Goal: Transaction & Acquisition: Purchase product/service

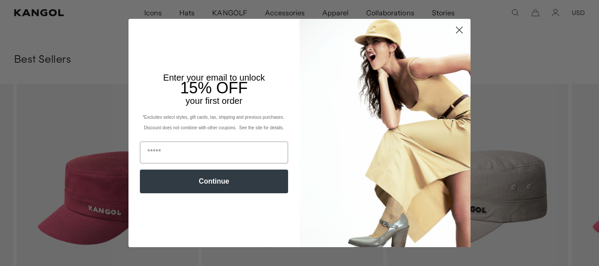
scroll to position [495, 0]
click at [457, 30] on circle "Close dialog" at bounding box center [459, 30] width 14 height 14
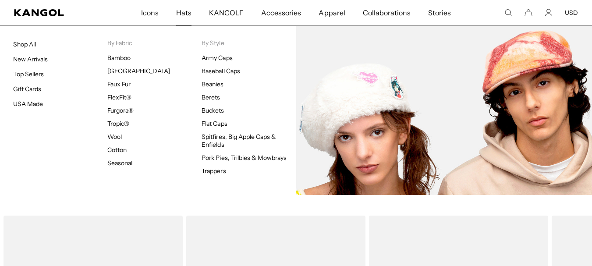
scroll to position [0, 181]
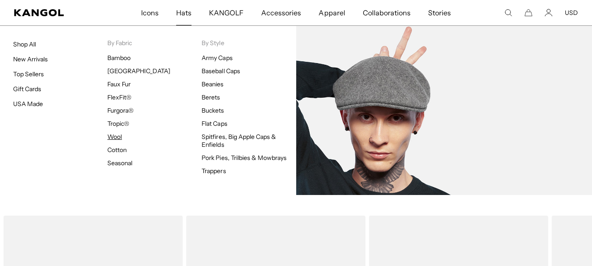
click at [116, 137] on link "Wool" at bounding box center [114, 137] width 14 height 8
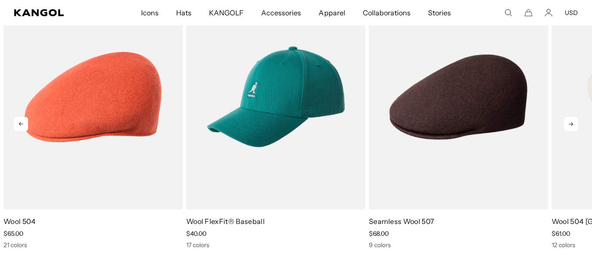
scroll to position [0, 181]
click at [573, 125] on icon at bounding box center [571, 124] width 14 height 14
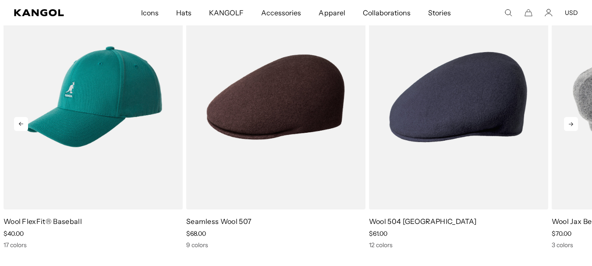
click at [574, 125] on icon at bounding box center [571, 124] width 14 height 14
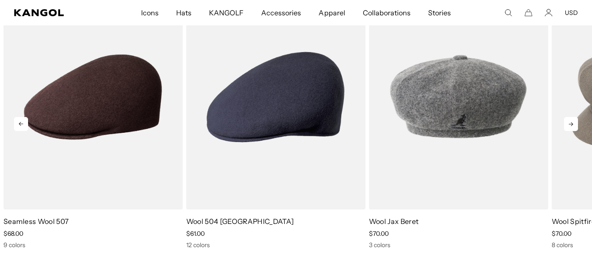
scroll to position [0, 0]
click at [574, 125] on icon at bounding box center [571, 124] width 14 height 14
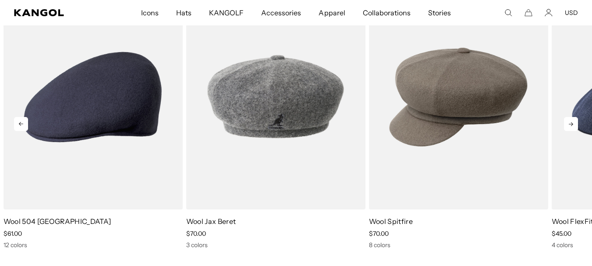
click at [574, 125] on icon at bounding box center [571, 124] width 14 height 14
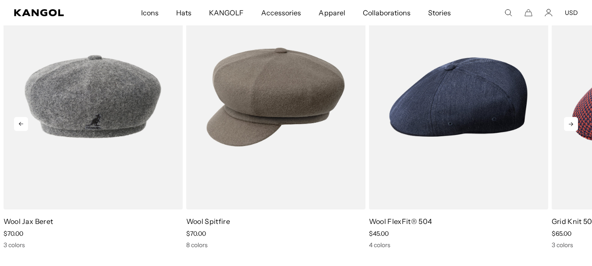
click at [574, 125] on icon at bounding box center [571, 124] width 14 height 14
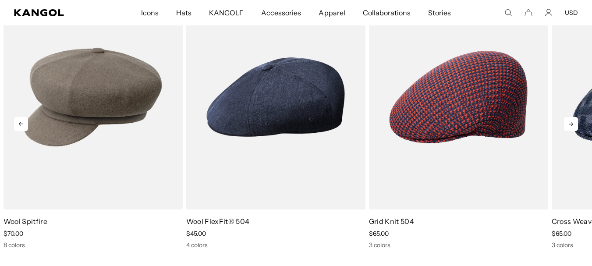
click at [574, 125] on icon at bounding box center [571, 124] width 14 height 14
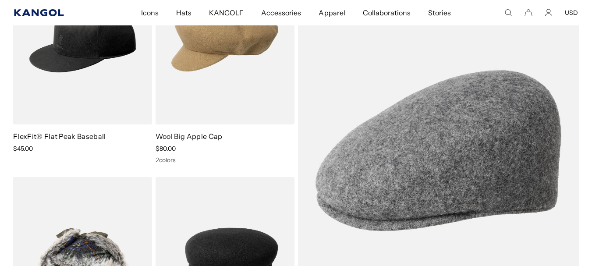
click at [48, 15] on icon "Kangol" at bounding box center [39, 12] width 50 height 7
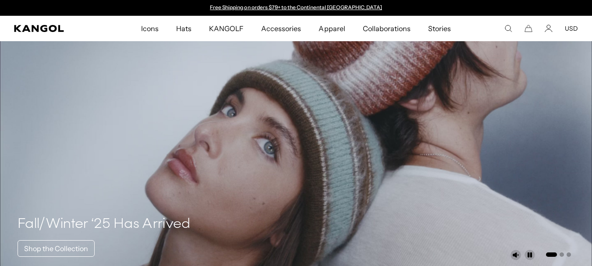
click at [76, 240] on link "Shop the Collection" at bounding box center [56, 248] width 77 height 17
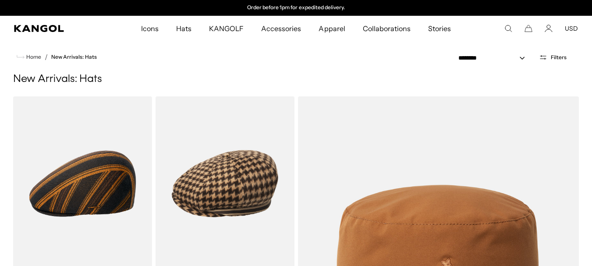
click at [37, 34] on comp-header "Icons Icons Buckets & Casuals Berets 504s & 507s" at bounding box center [296, 28] width 592 height 25
click at [41, 28] on icon "Kangol" at bounding box center [39, 28] width 50 height 7
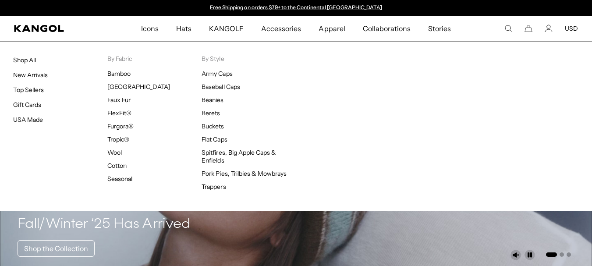
scroll to position [0, 181]
click at [187, 27] on span "Hats" at bounding box center [183, 28] width 15 height 25
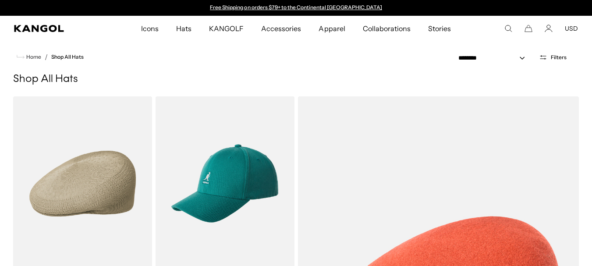
scroll to position [0, 181]
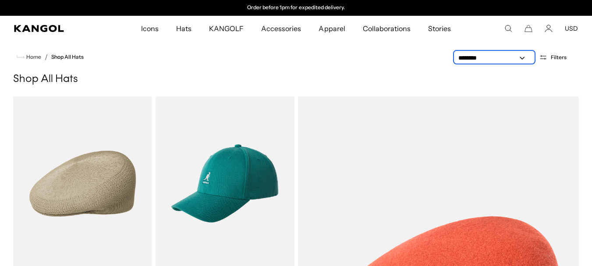
click at [518, 57] on select "**********" at bounding box center [494, 58] width 79 height 9
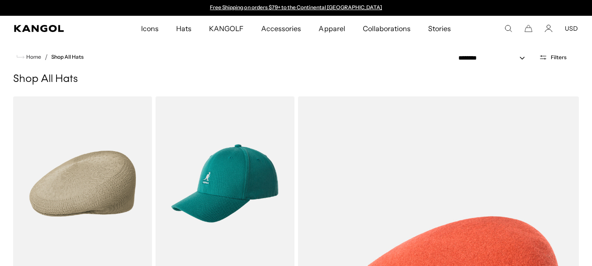
click at [580, 47] on div "**********" at bounding box center [517, 57] width 150 height 32
click at [51, 32] on comp-header "Icons Icons Buckets & Casuals Berets 504s & 507s" at bounding box center [296, 28] width 592 height 25
